Goal: Information Seeking & Learning: Understand process/instructions

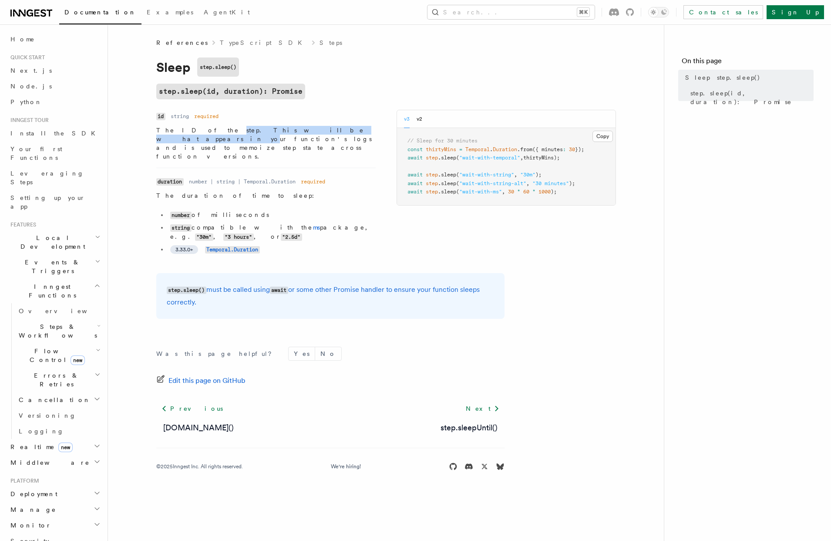
drag, startPoint x: 193, startPoint y: 131, endPoint x: 290, endPoint y: 130, distance: 97.6
click at [290, 130] on p "The ID of the step. This will be what appears in your function's logs and is us…" at bounding box center [266, 143] width 220 height 35
click at [419, 121] on button "v2" at bounding box center [420, 119] width 6 height 18
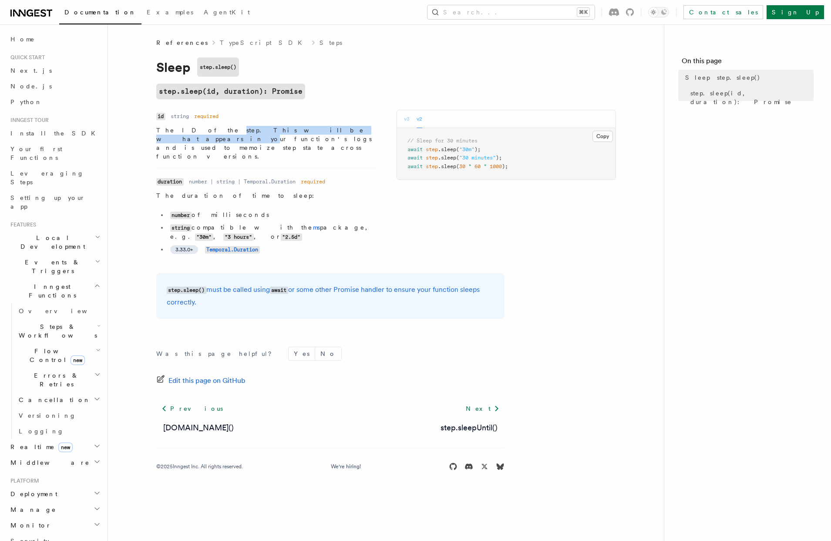
click at [407, 121] on button "v3" at bounding box center [407, 119] width 6 height 18
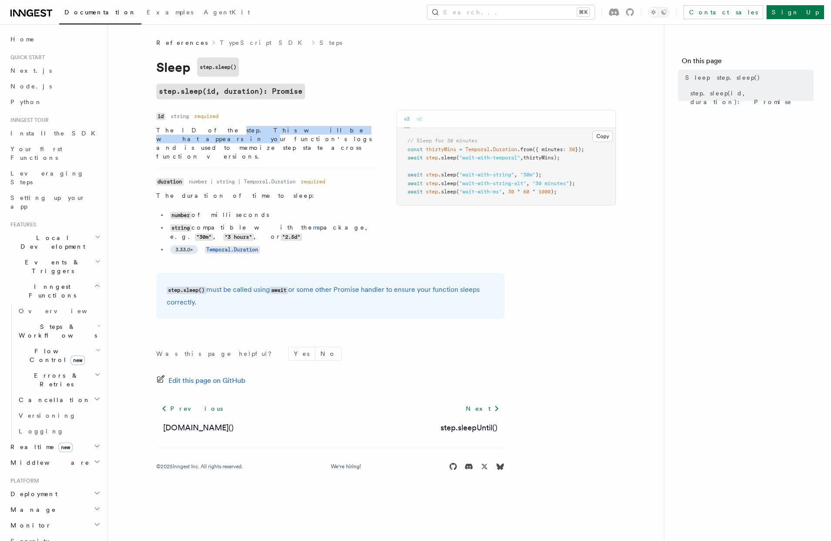
click at [420, 121] on button "v2" at bounding box center [420, 119] width 6 height 18
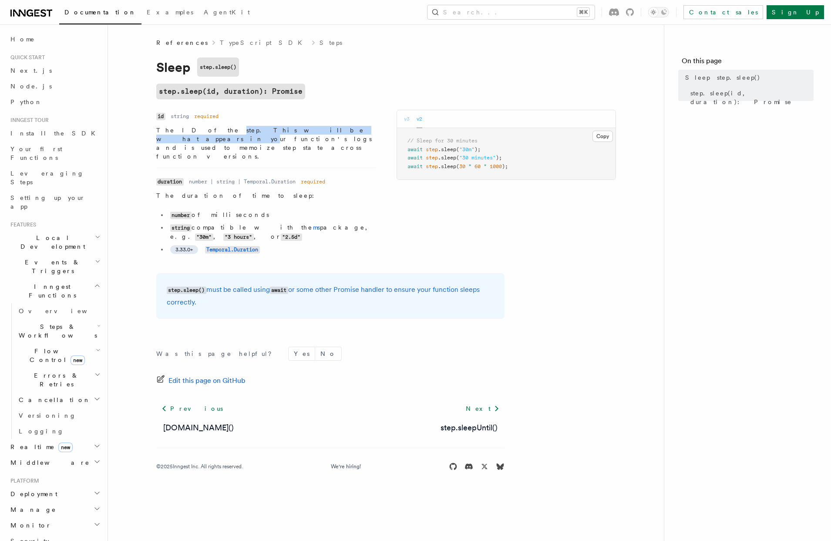
click at [407, 120] on button "v3" at bounding box center [407, 119] width 6 height 18
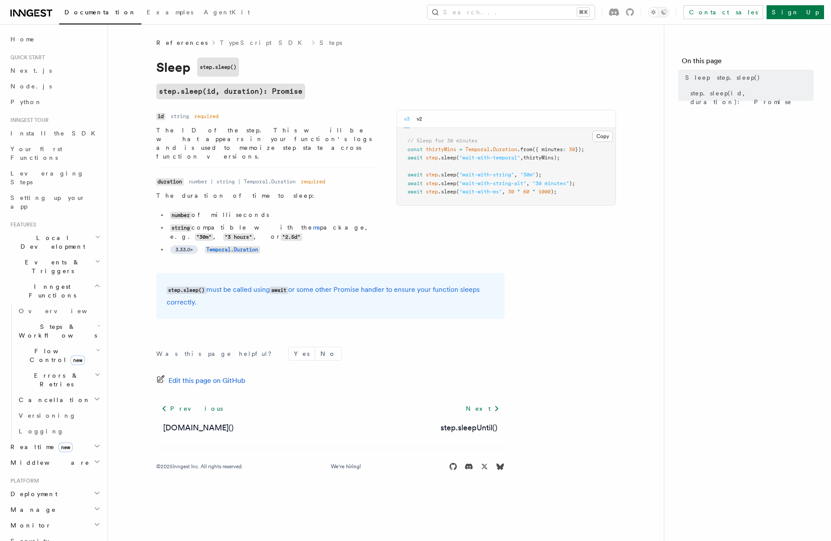
click at [184, 130] on p "The ID of the step. This will be what appears in your function's logs and is us…" at bounding box center [266, 143] width 220 height 35
click at [419, 121] on button "v2" at bounding box center [420, 119] width 6 height 18
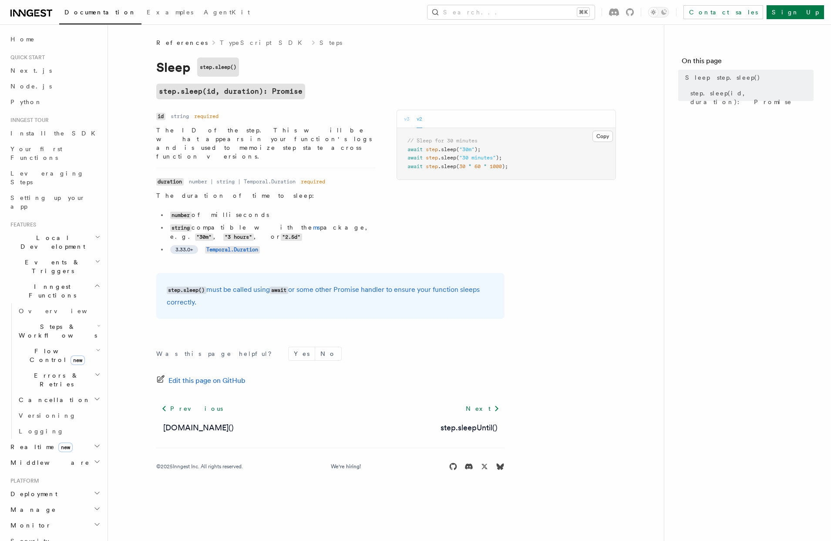
click at [405, 121] on button "v3" at bounding box center [407, 119] width 6 height 18
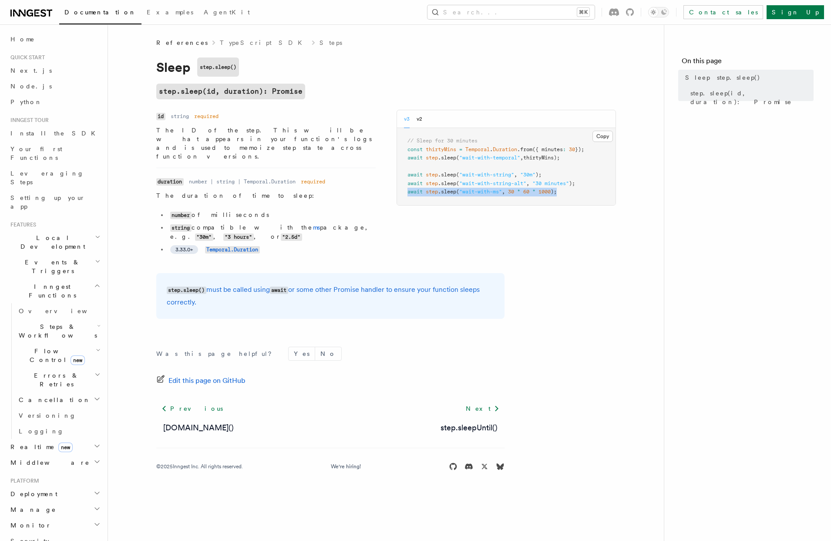
drag, startPoint x: 564, startPoint y: 193, endPoint x: 406, endPoint y: 191, distance: 157.7
click at [406, 191] on pre "// Sleep for 30 minutes const thirtyMins = Temporal . Duration .from ({ minutes…" at bounding box center [506, 166] width 219 height 77
copy span "await step .sleep ( "wait-with-ms" , 30 * 60 * 1000 );"
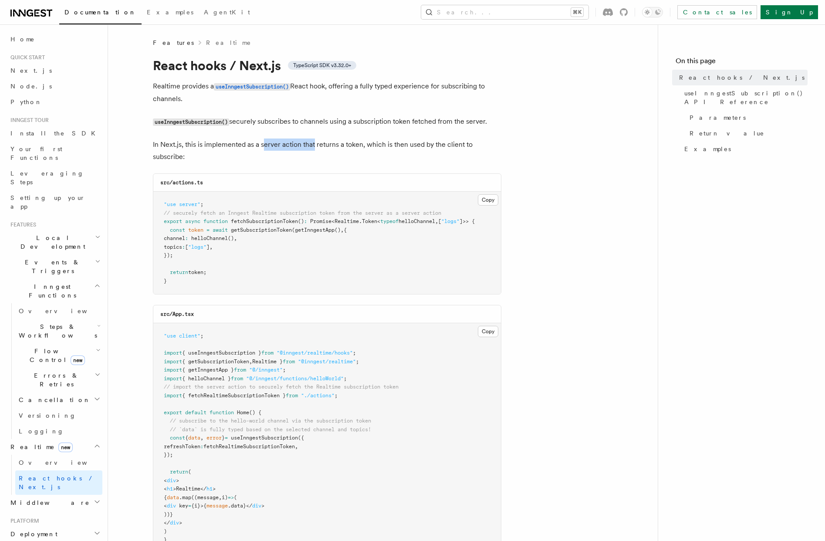
drag, startPoint x: 264, startPoint y: 146, endPoint x: 313, endPoint y: 145, distance: 49.2
click at [313, 145] on p "In Next.js, this is implemented as a server action that returns a token, which …" at bounding box center [327, 150] width 348 height 24
click at [287, 151] on p "In Next.js, this is implemented as a server action that returns a token, which …" at bounding box center [327, 150] width 348 height 24
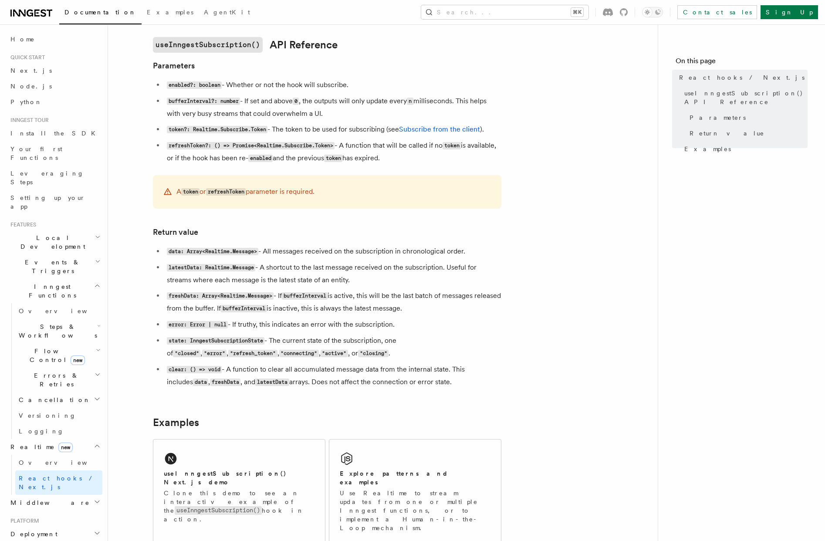
scroll to position [686, 0]
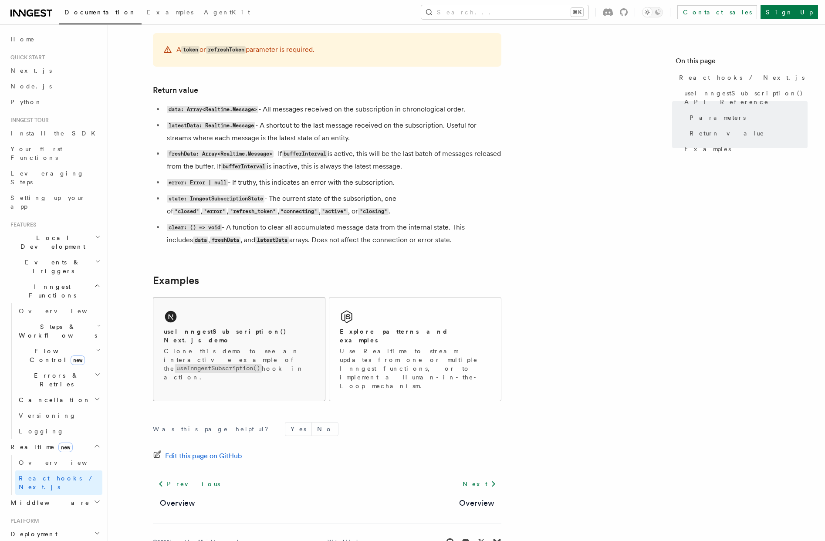
click at [271, 347] on p "Clone this demo to see an interactive example of the useInngestSubscription() h…" at bounding box center [239, 364] width 151 height 35
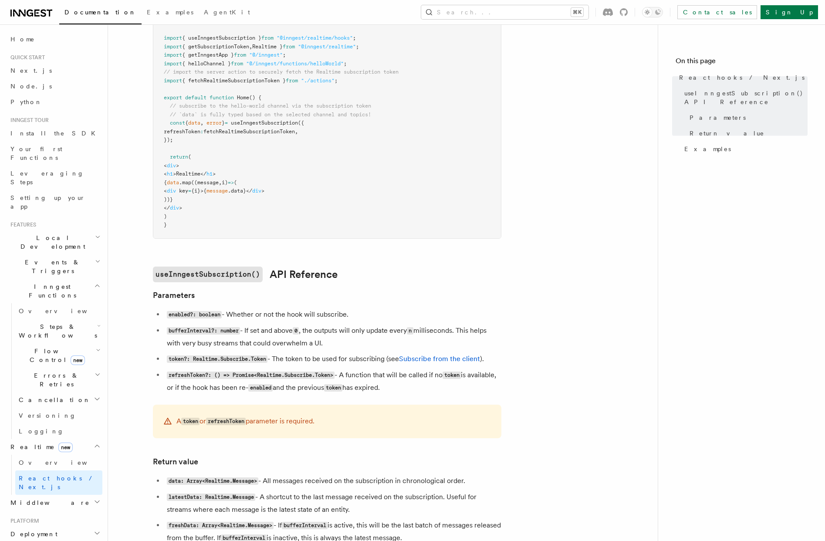
scroll to position [0, 0]
